Goal: Navigation & Orientation: Find specific page/section

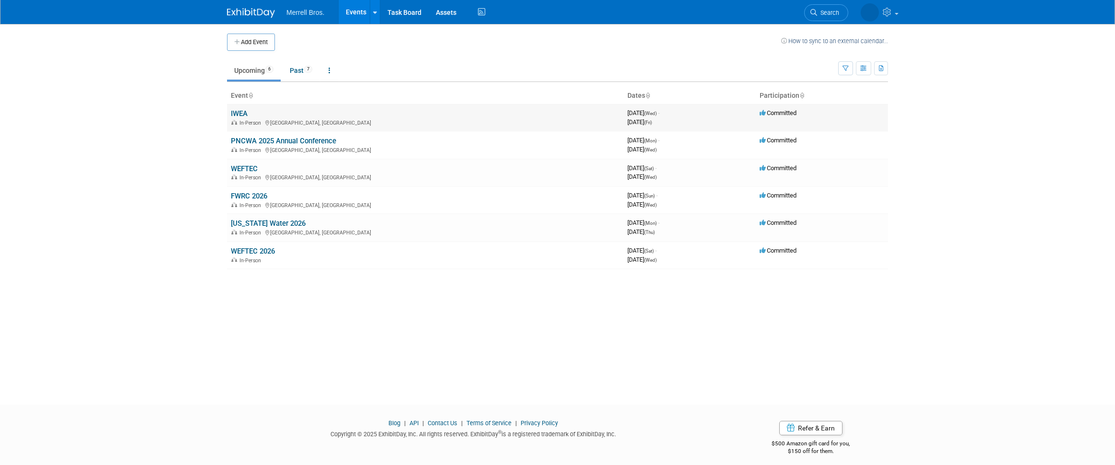
click at [248, 117] on td "IWEA In-Person [GEOGRAPHIC_DATA], [GEOGRAPHIC_DATA]" at bounding box center [425, 117] width 397 height 27
click at [245, 114] on link "IWEA" at bounding box center [239, 113] width 17 height 9
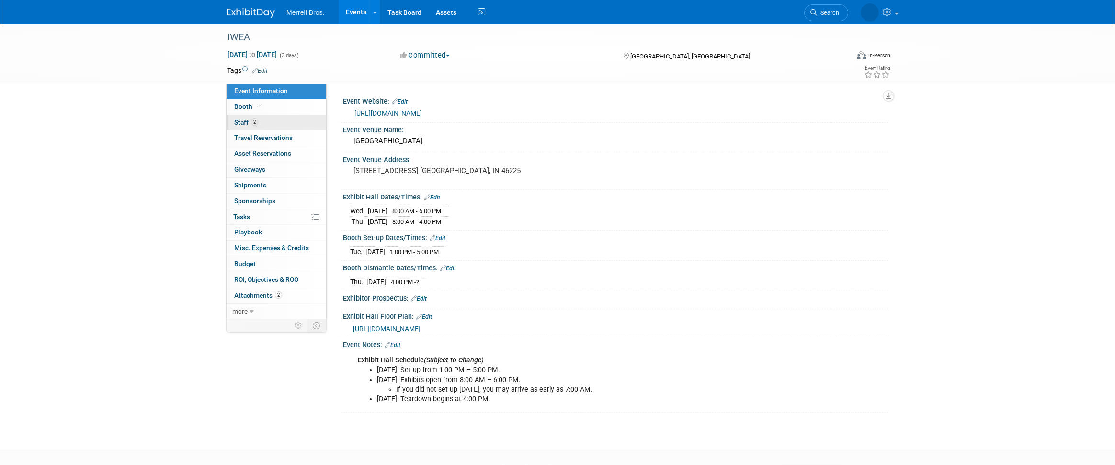
click at [242, 123] on span "Staff 2" at bounding box center [246, 122] width 24 height 8
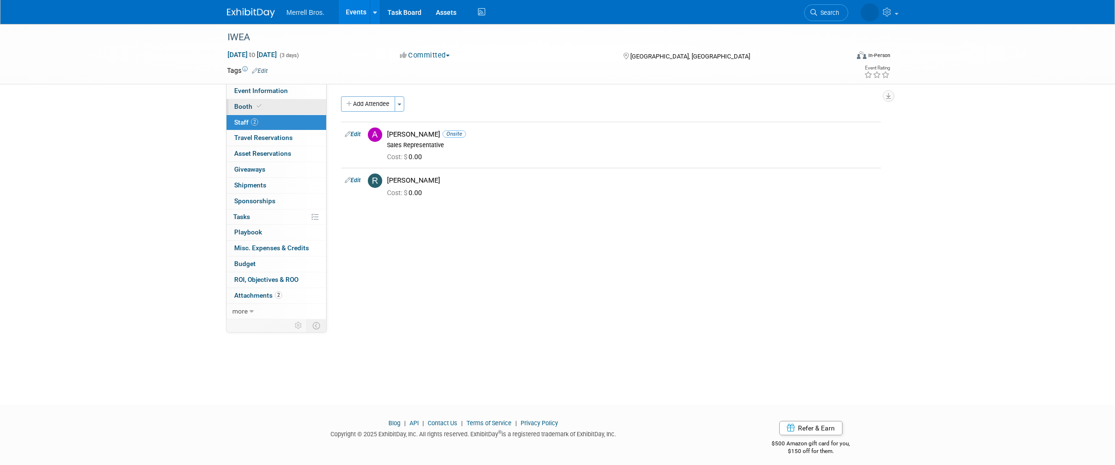
click at [241, 112] on link "Booth" at bounding box center [277, 106] width 100 height 15
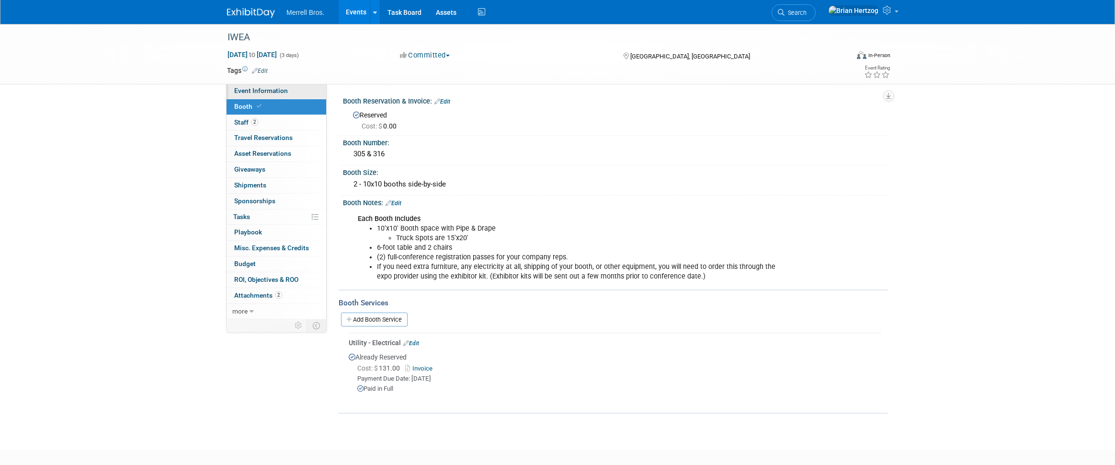
click at [243, 96] on link "Event Information" at bounding box center [277, 90] width 100 height 15
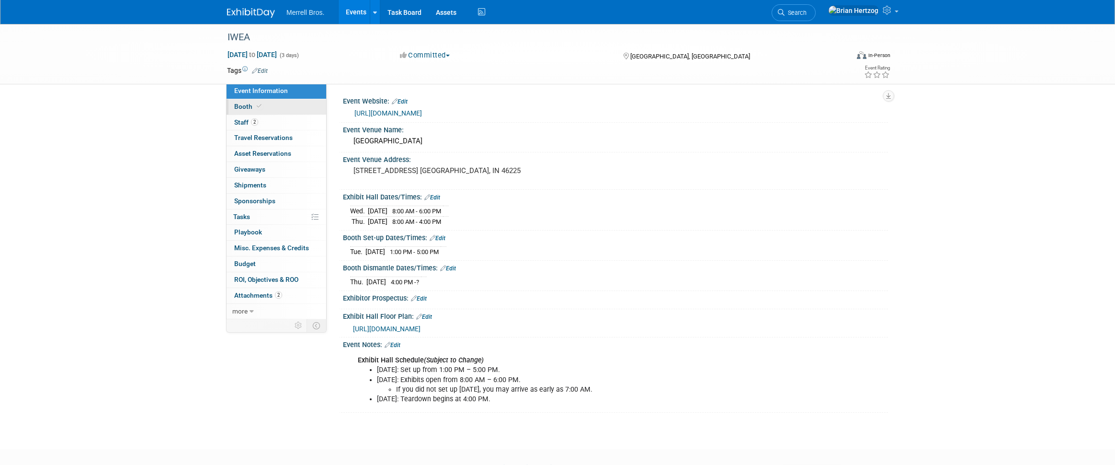
click at [246, 103] on span "Booth" at bounding box center [248, 107] width 29 height 8
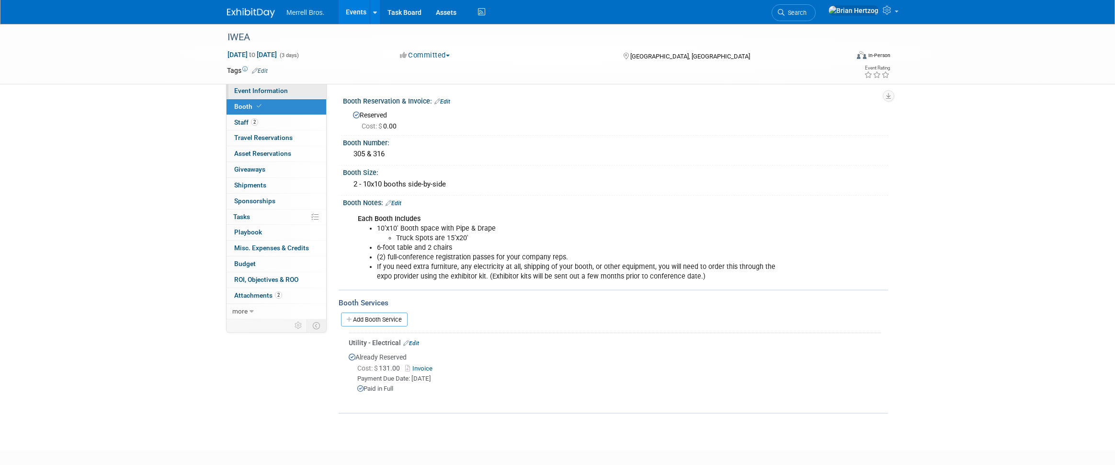
click at [247, 96] on link "Event Information" at bounding box center [277, 90] width 100 height 15
